Goal: Check status: Check status

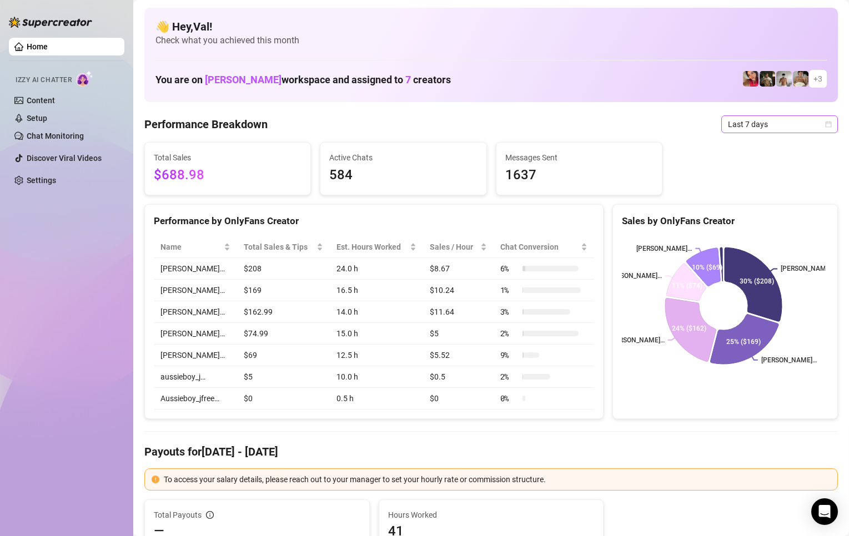
click at [825, 121] on icon "calendar" at bounding box center [828, 124] width 7 height 7
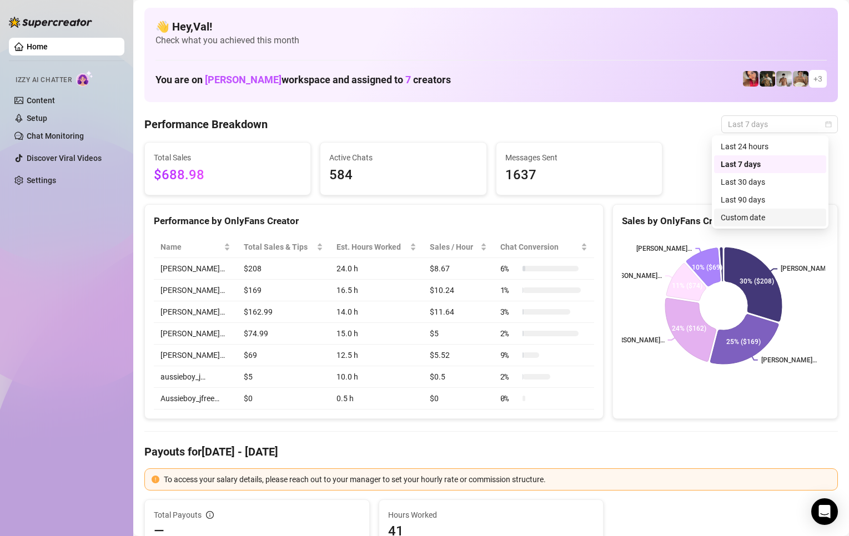
click at [749, 214] on div "Custom date" at bounding box center [770, 218] width 99 height 12
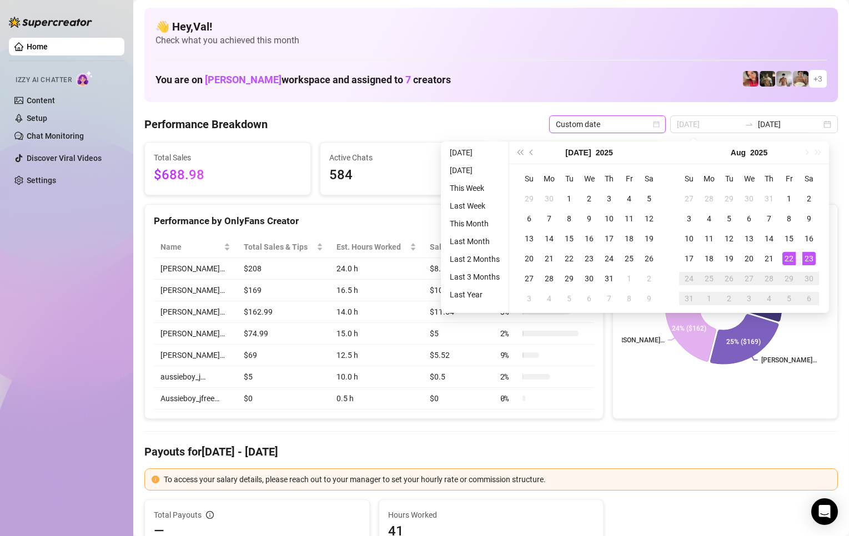
type input "[DATE]"
click at [811, 258] on div "23" at bounding box center [808, 258] width 13 height 13
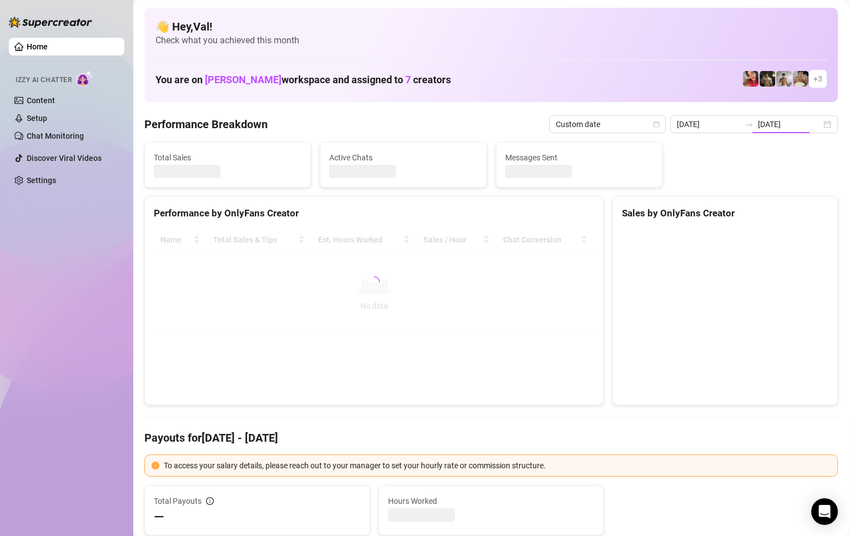
type input "[DATE]"
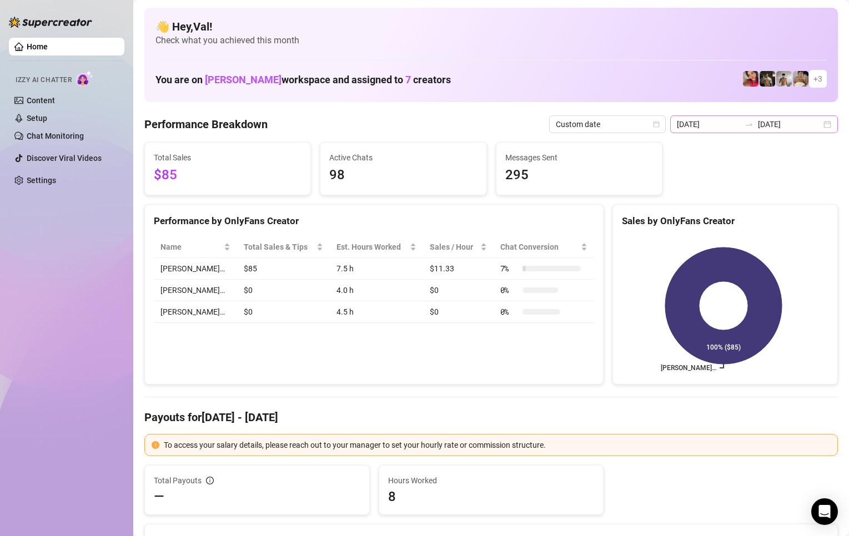
click at [817, 124] on div "[DATE] [DATE]" at bounding box center [754, 124] width 168 height 18
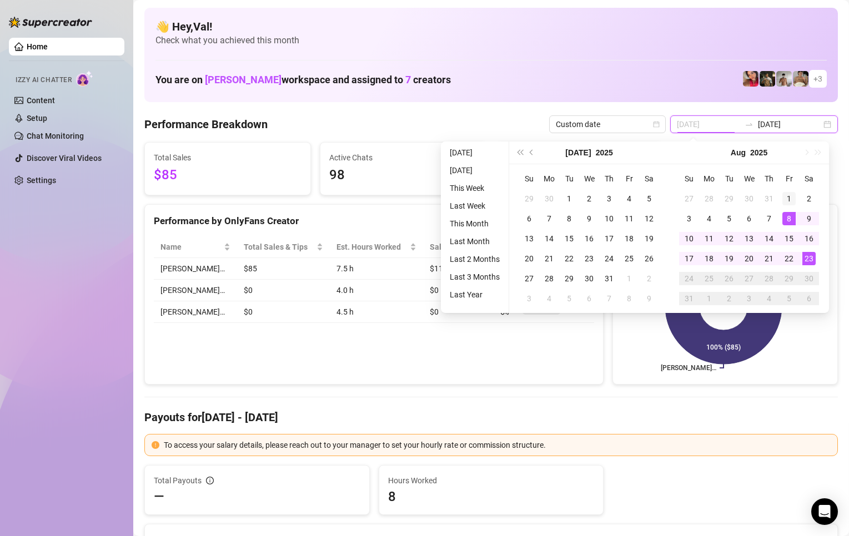
type input "[DATE]"
click at [787, 196] on div "1" at bounding box center [788, 198] width 13 height 13
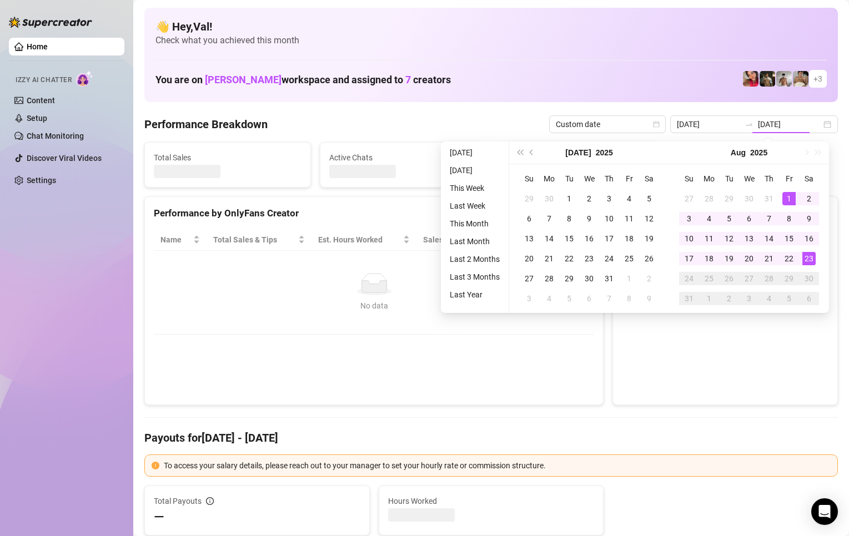
type input "[DATE]"
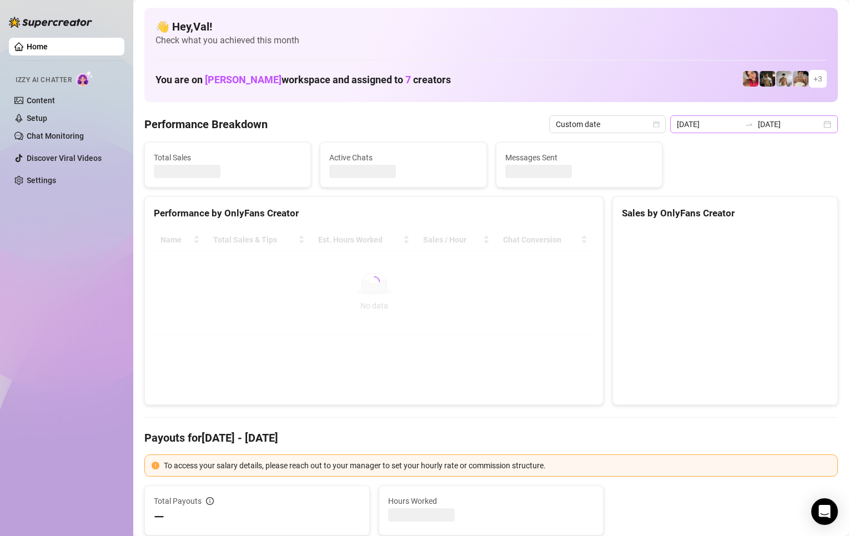
click at [815, 124] on div "[DATE] [DATE]" at bounding box center [754, 124] width 168 height 18
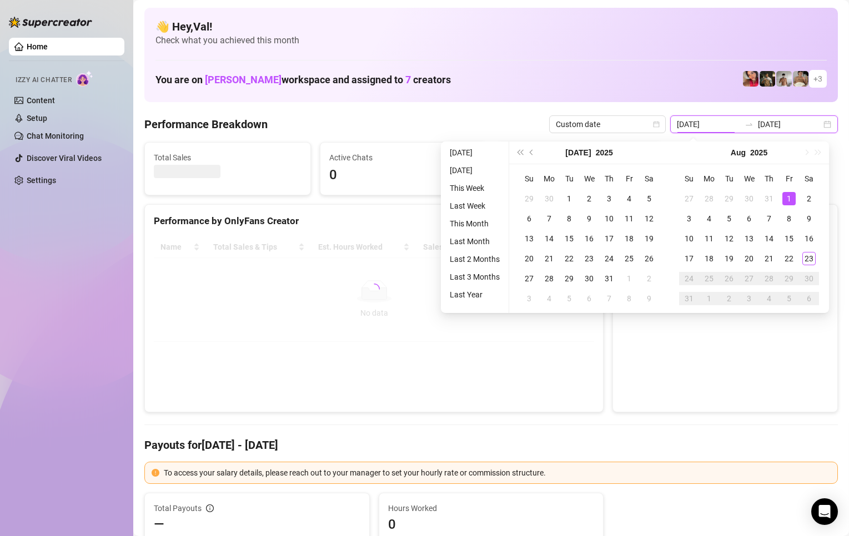
type input "[DATE]"
click at [797, 192] on td "1" at bounding box center [789, 199] width 20 height 20
type input "[DATE]"
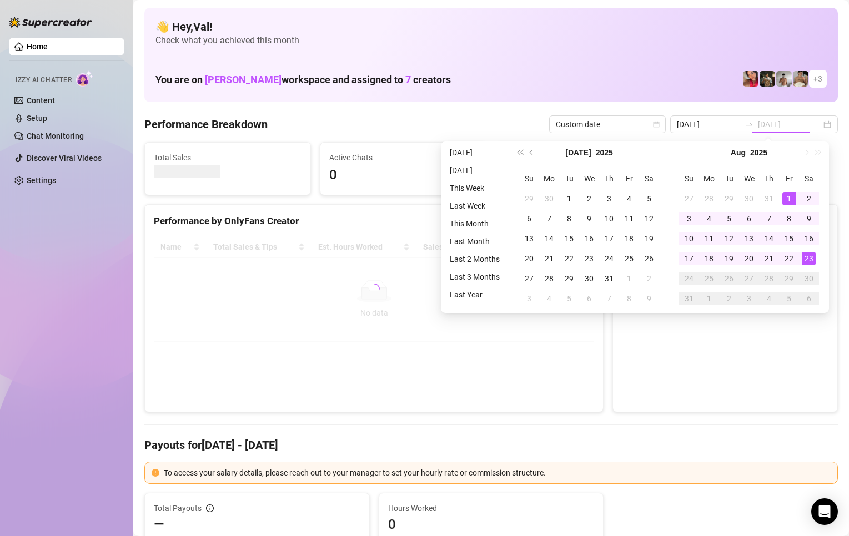
click at [806, 256] on div "23" at bounding box center [808, 258] width 13 height 13
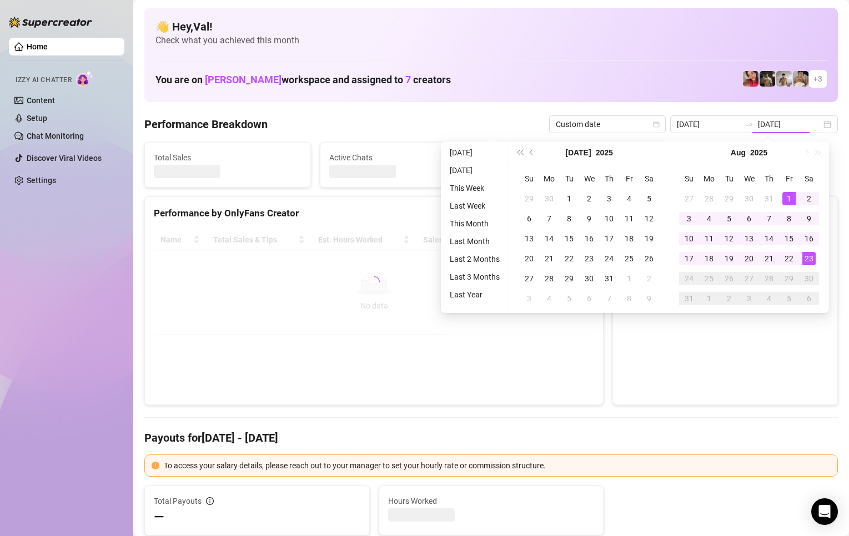
type input "[DATE]"
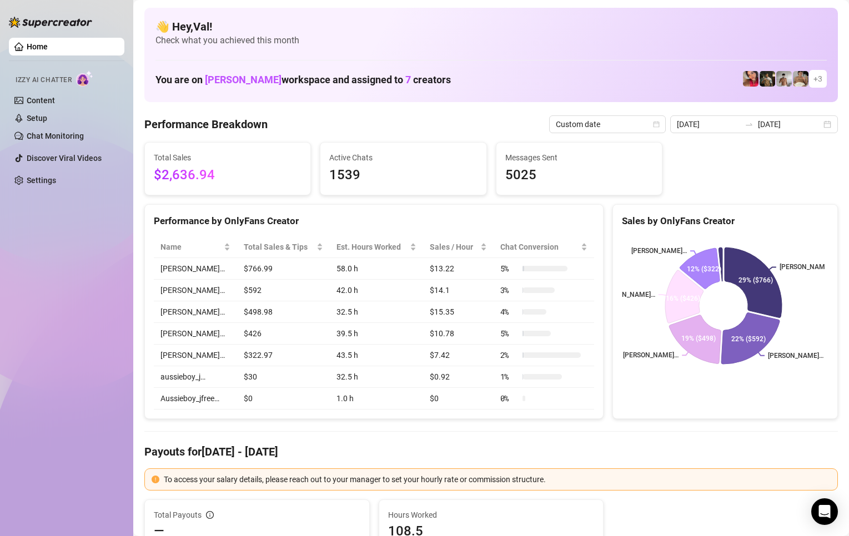
click at [767, 154] on div "Total Sales $2,636.94 Active Chats 1539 Messages Sent 5025" at bounding box center [491, 168] width 702 height 53
